Goal: Task Accomplishment & Management: Complete application form

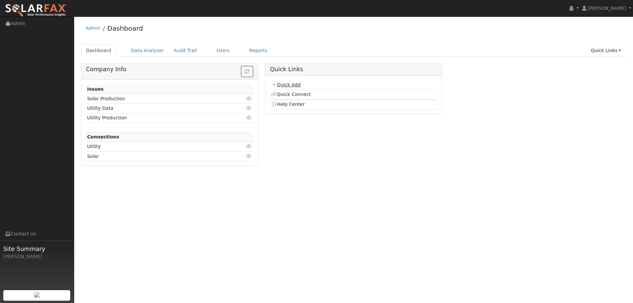
click at [278, 85] on link "Quick Add" at bounding box center [285, 84] width 29 height 5
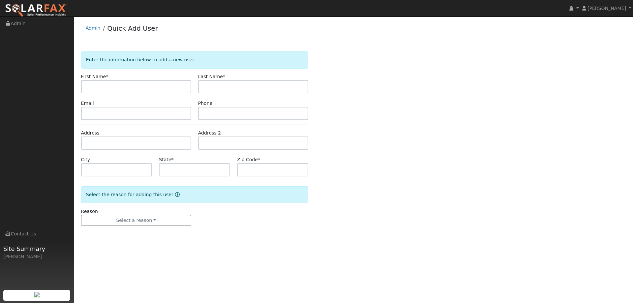
click at [137, 86] on input "text" at bounding box center [136, 86] width 110 height 13
click at [53, 9] on img at bounding box center [36, 11] width 62 height 14
